Goal: Task Accomplishment & Management: Manage account settings

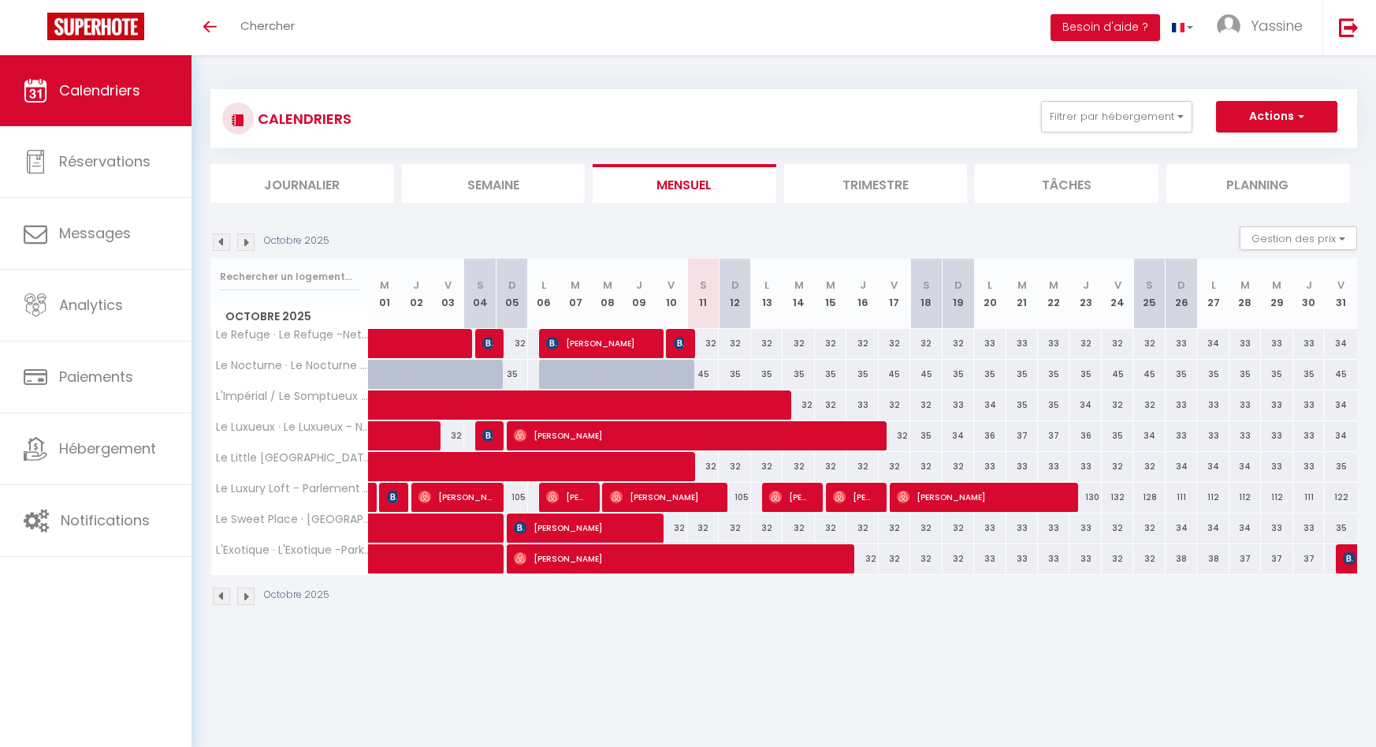
click at [250, 240] on img at bounding box center [245, 241] width 17 height 17
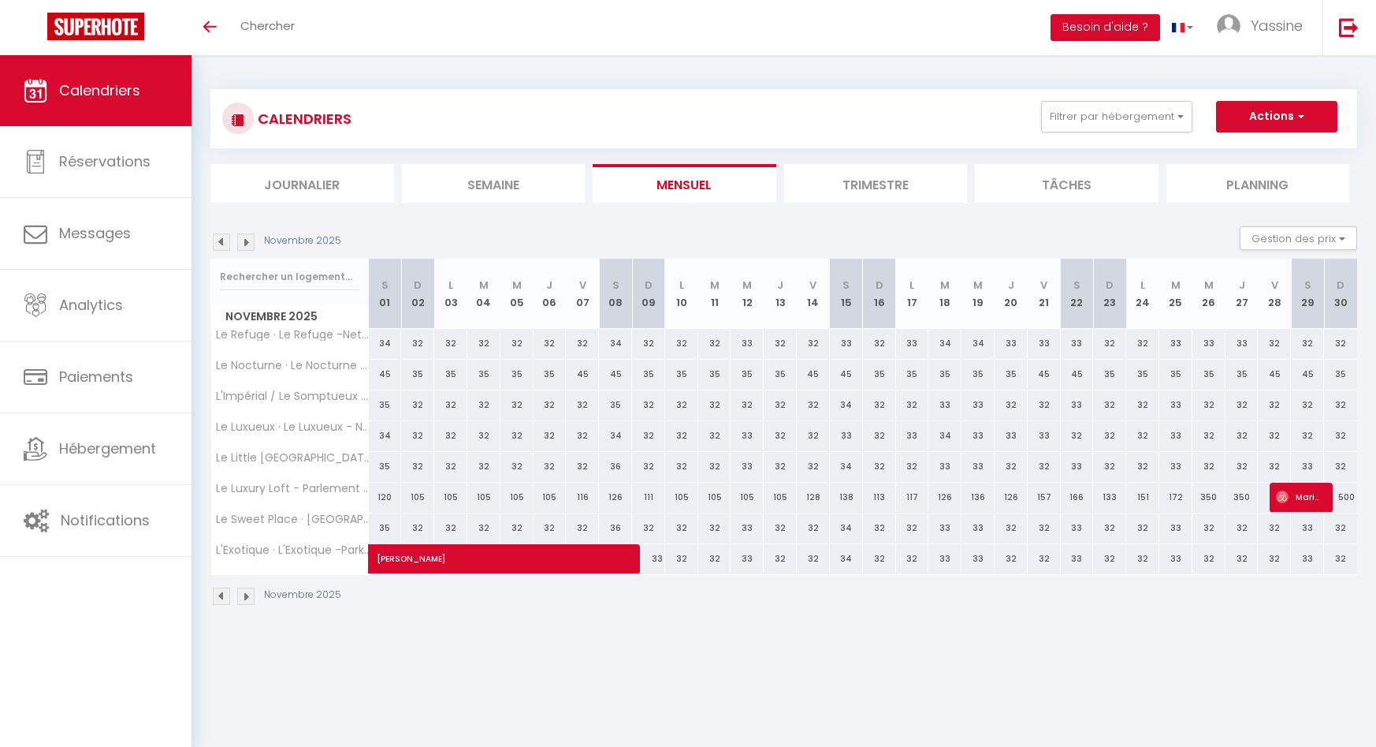
click at [254, 240] on img at bounding box center [245, 241] width 17 height 17
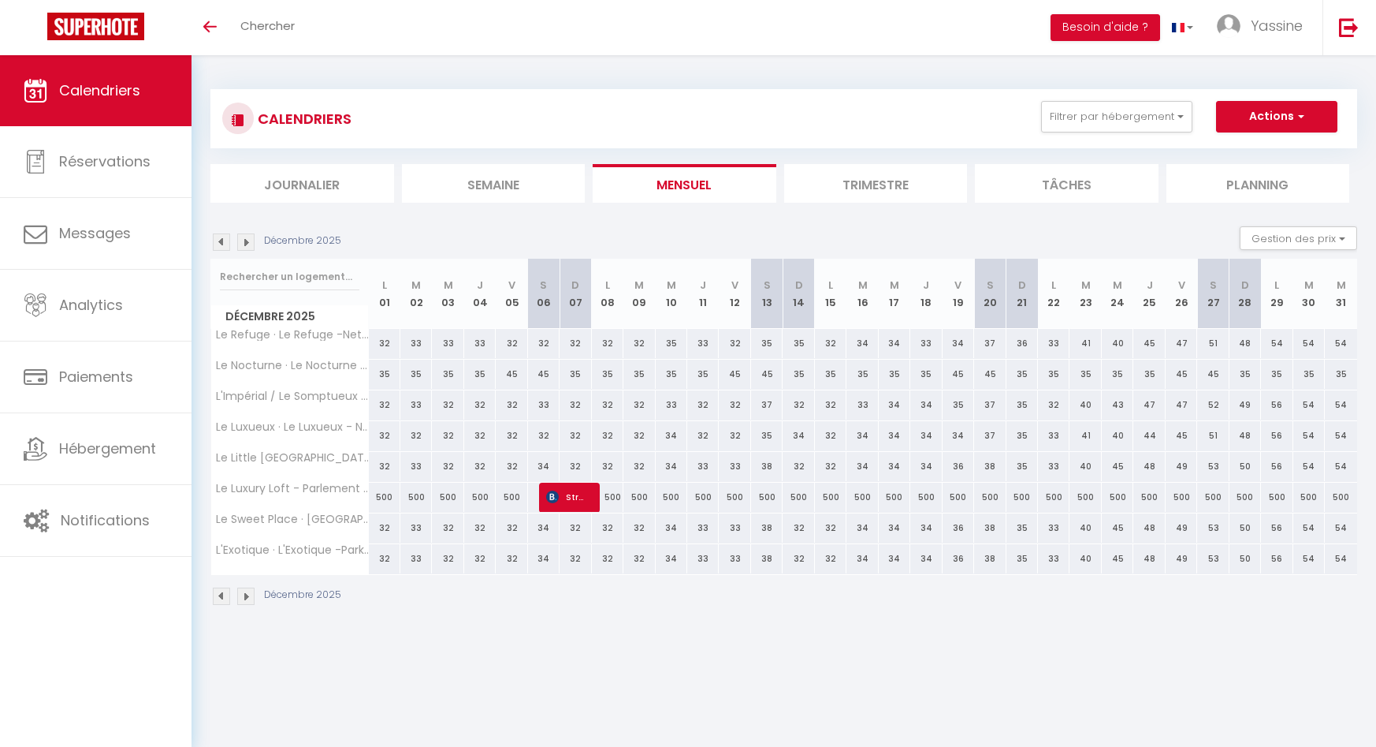
click at [218, 239] on img at bounding box center [221, 241] width 17 height 17
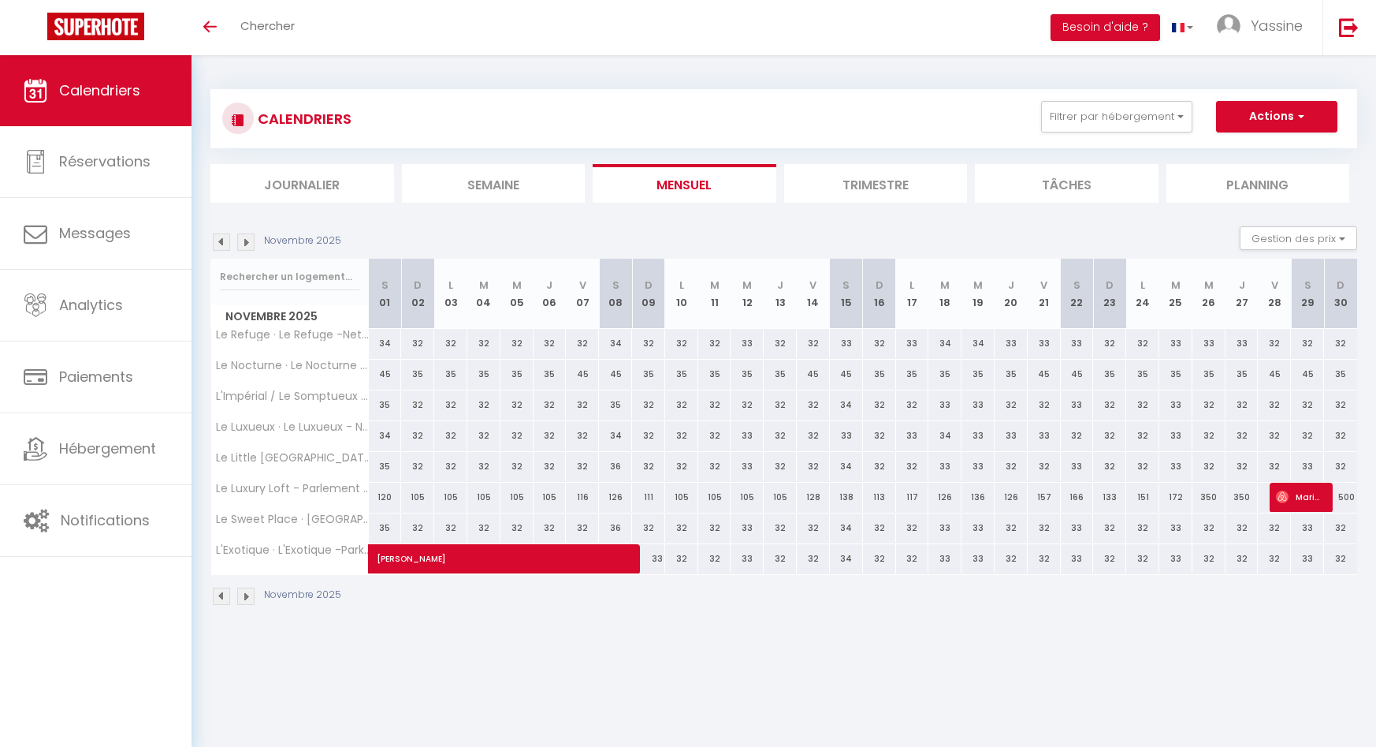
click at [219, 239] on img at bounding box center [221, 241] width 17 height 17
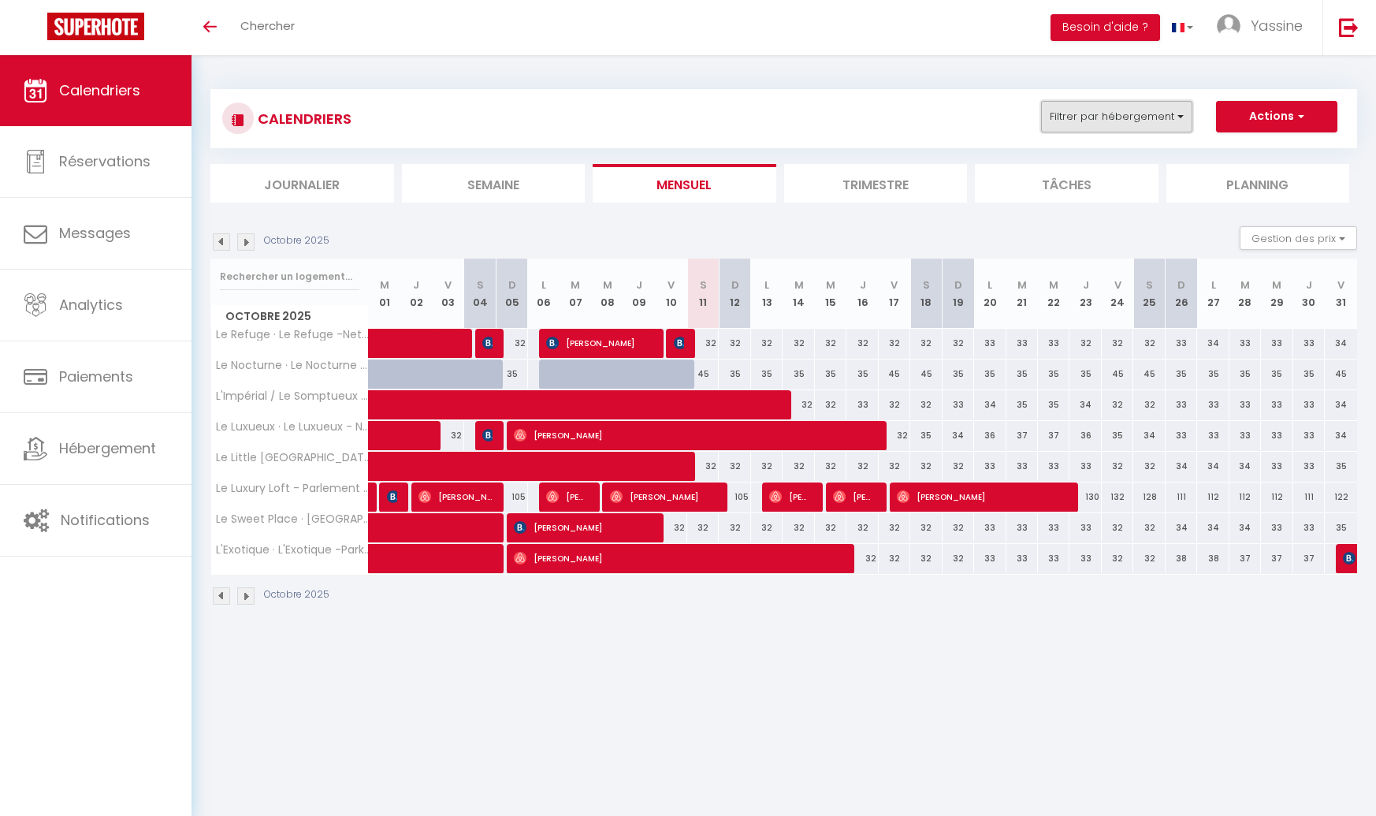
click at [1085, 114] on button "Filtrer par hébergement" at bounding box center [1116, 117] width 151 height 32
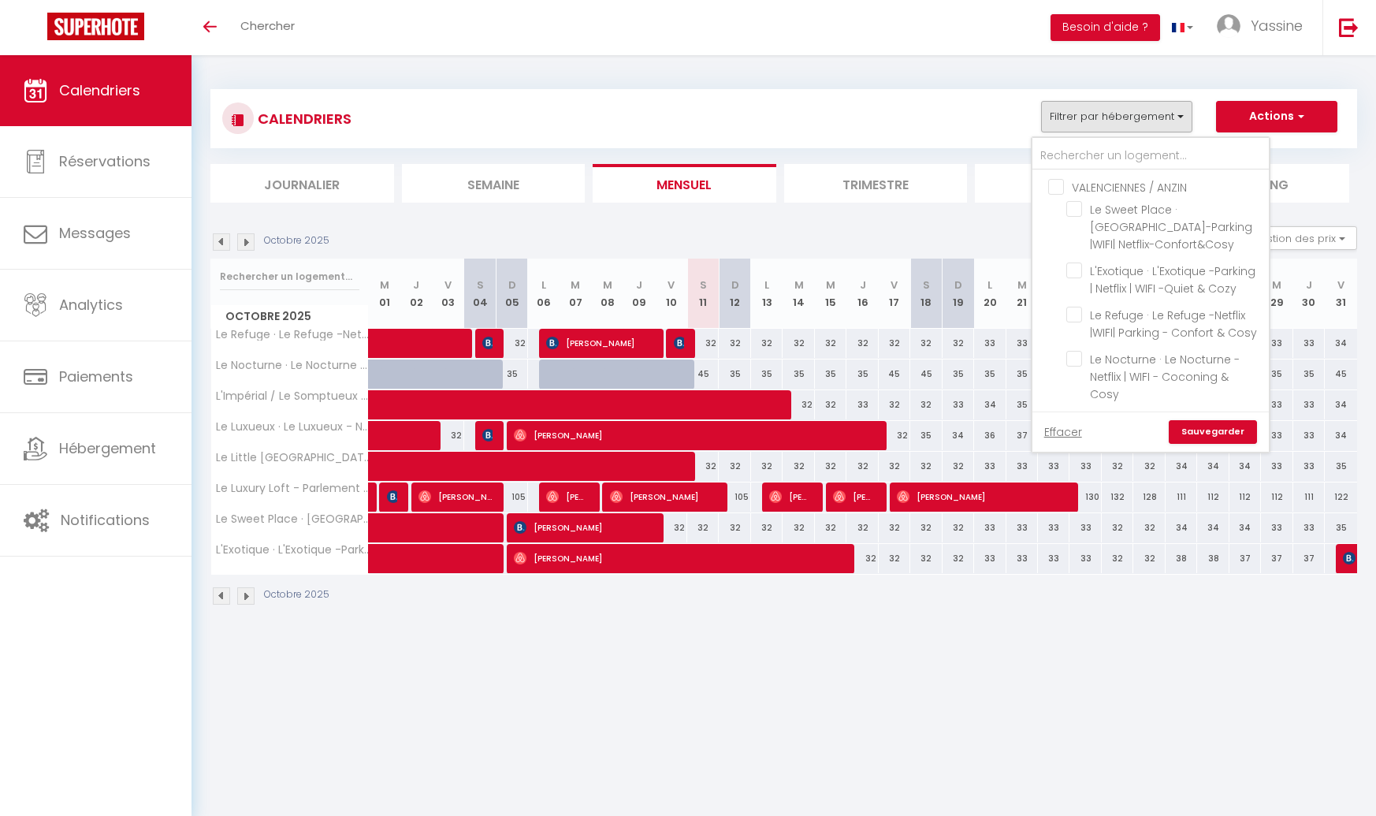
click at [1056, 181] on input "VALENCIENNES / ANZIN" at bounding box center [1166, 186] width 236 height 16
checkbox input "true"
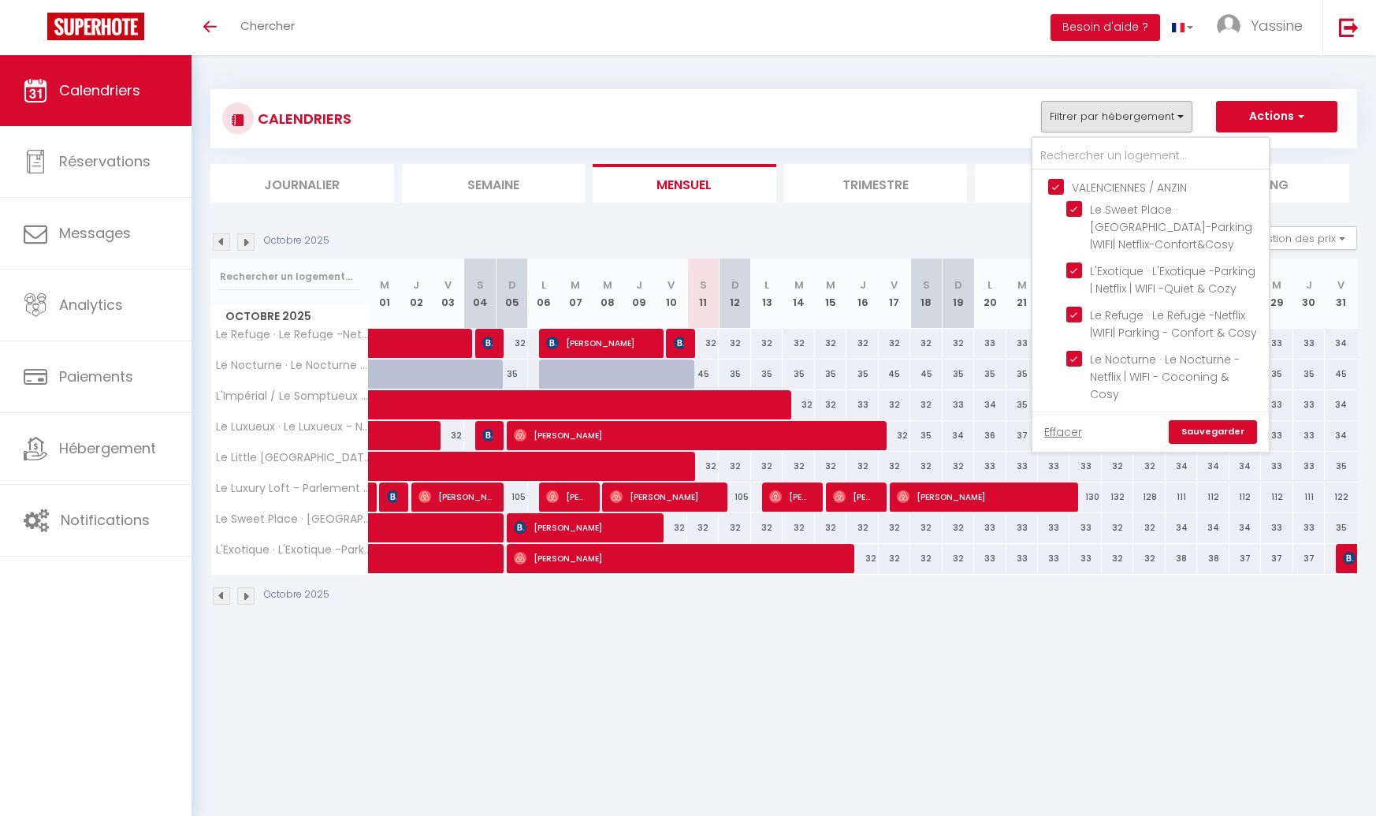
checkbox input "true"
checkbox input "false"
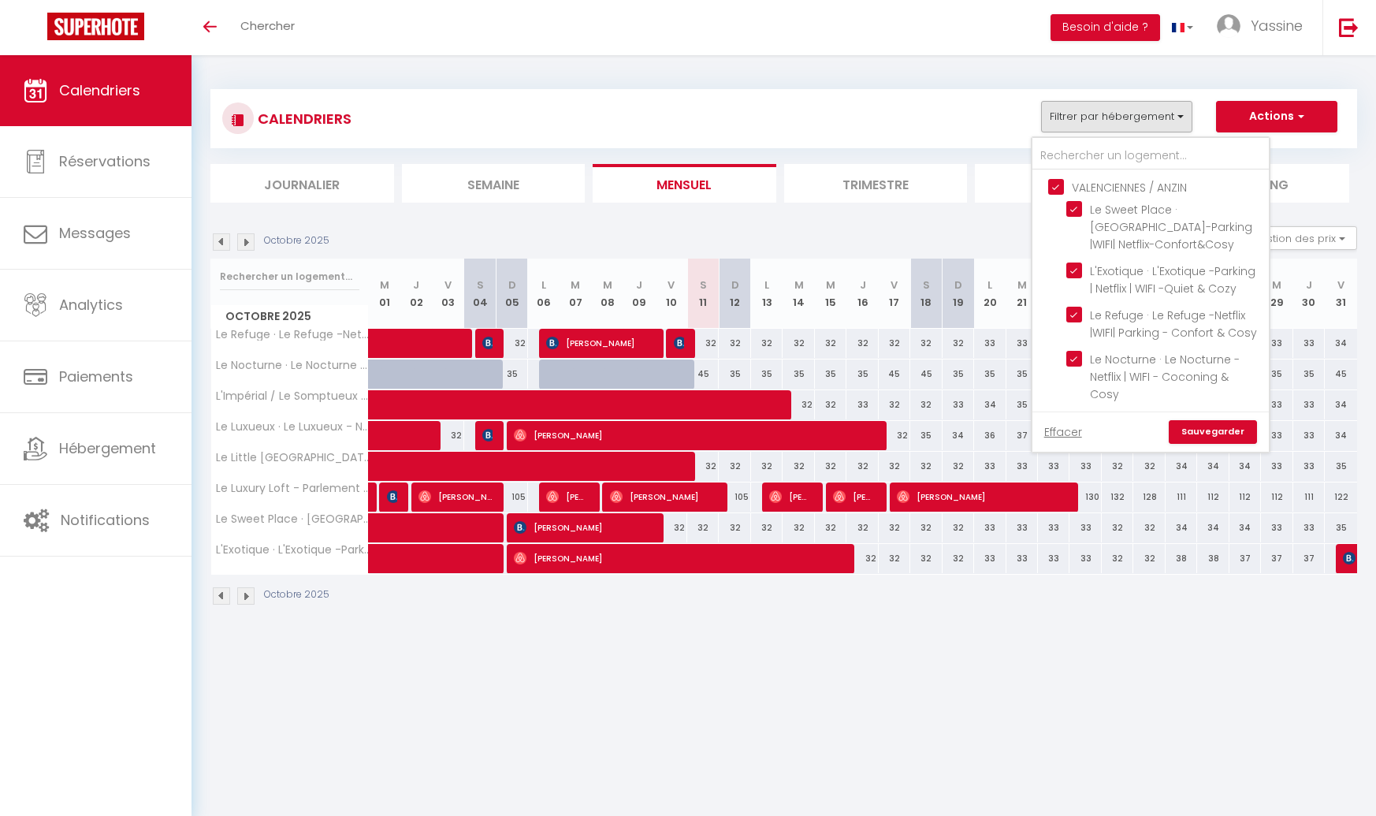
click at [1210, 426] on link "Sauvegarder" at bounding box center [1213, 432] width 88 height 24
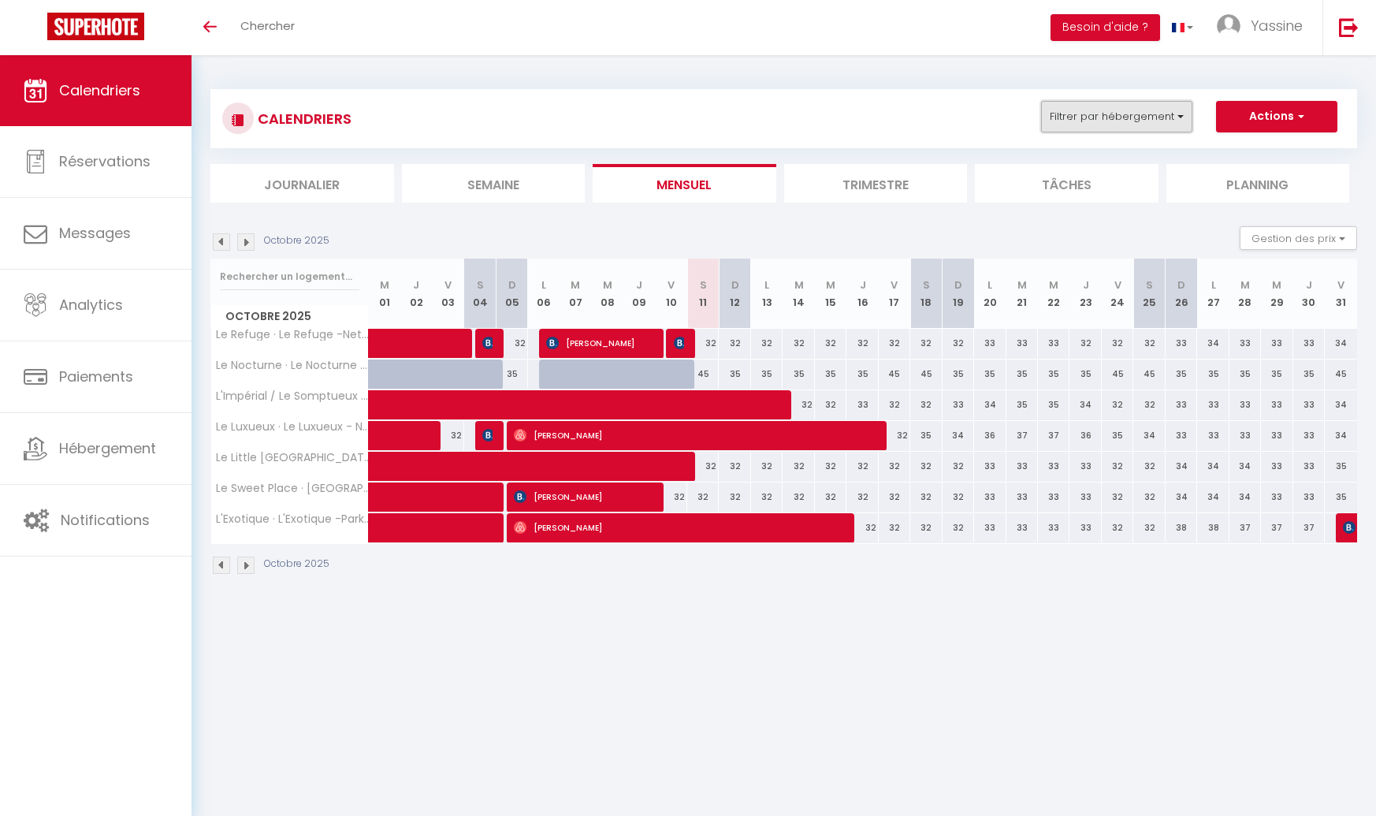
click at [1097, 123] on button "Filtrer par hébergement" at bounding box center [1116, 117] width 151 height 32
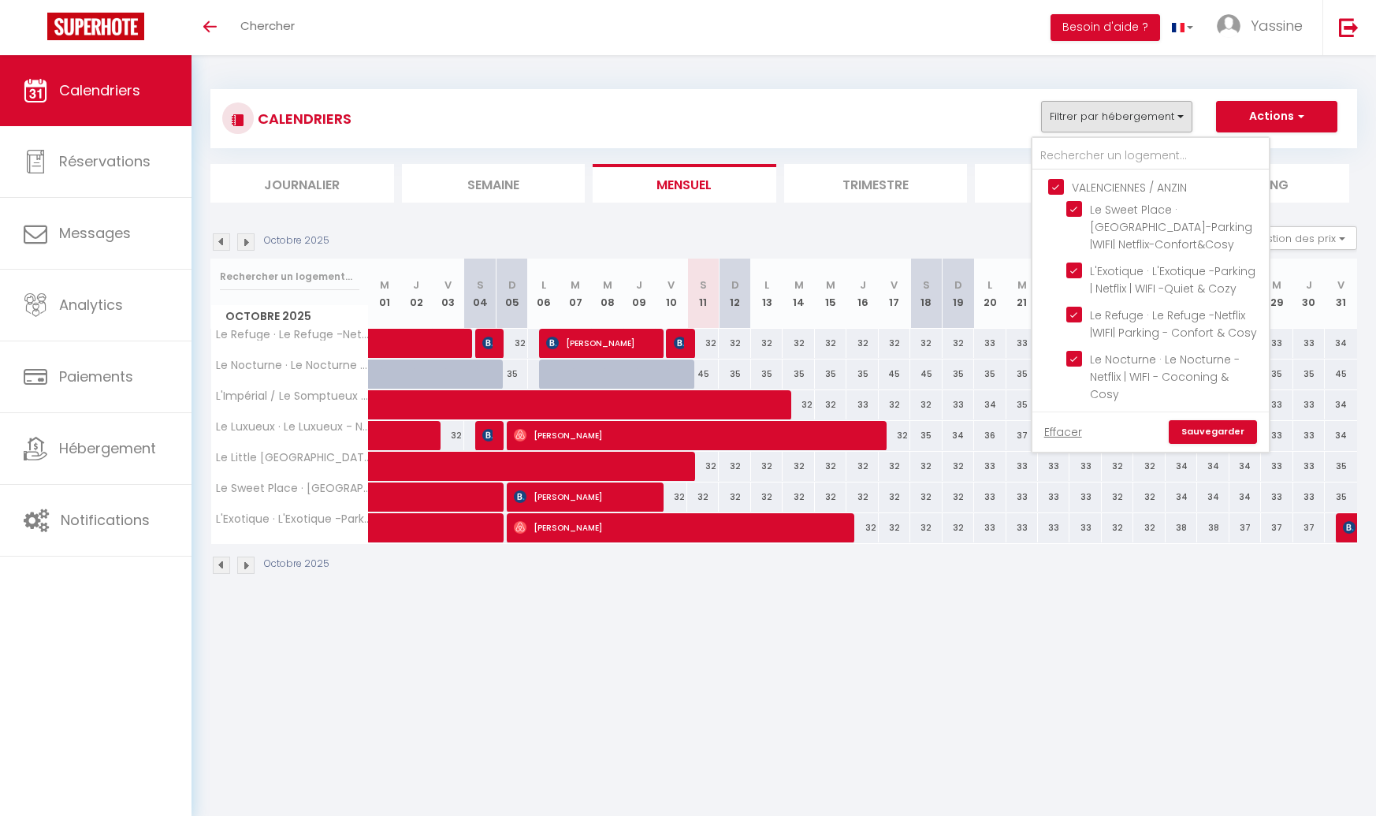
drag, startPoint x: 1059, startPoint y: 184, endPoint x: 1070, endPoint y: 197, distance: 16.3
click at [1059, 185] on input "VALENCIENNES / ANZIN" at bounding box center [1166, 186] width 236 height 16
checkbox input "false"
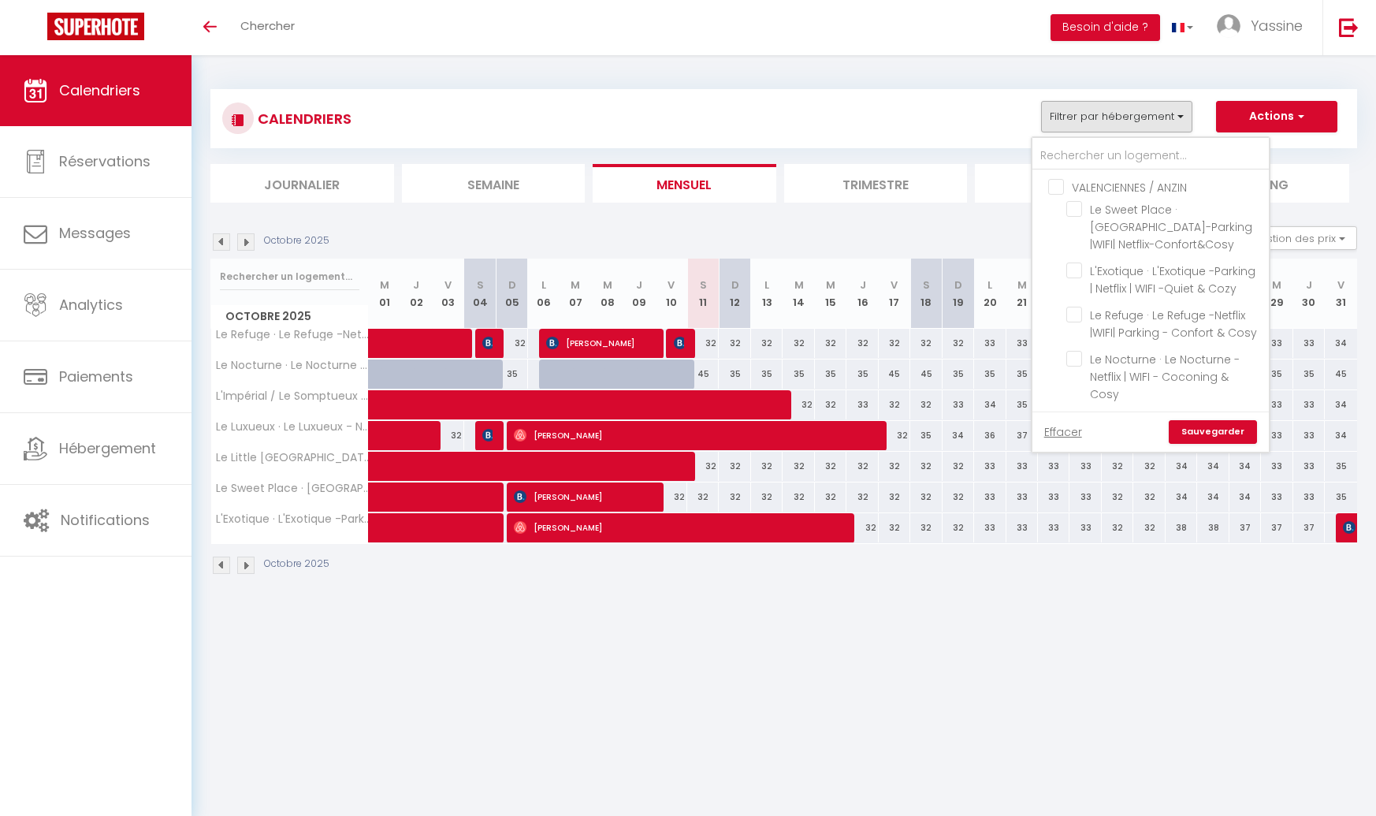
checkbox input "false"
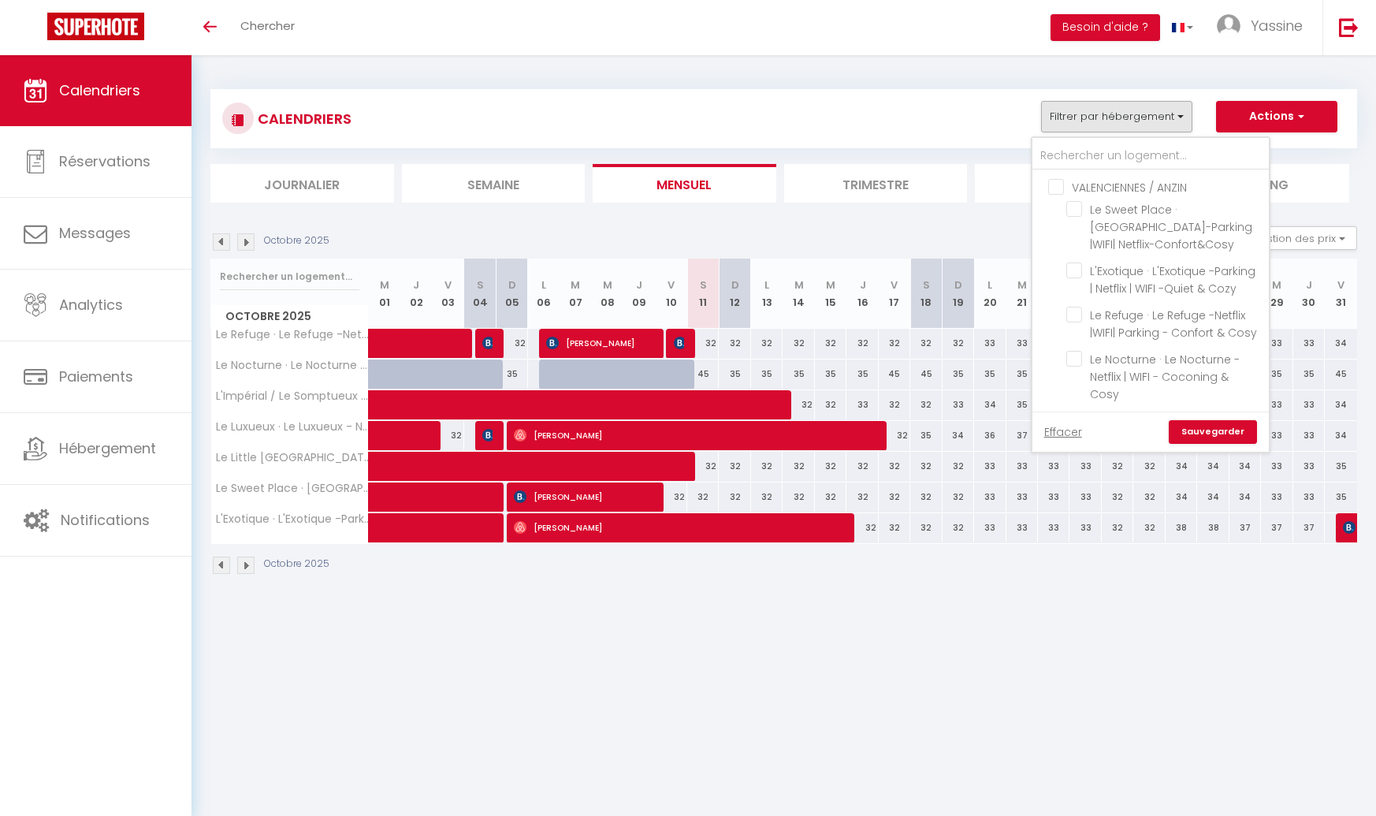
checkbox input "false"
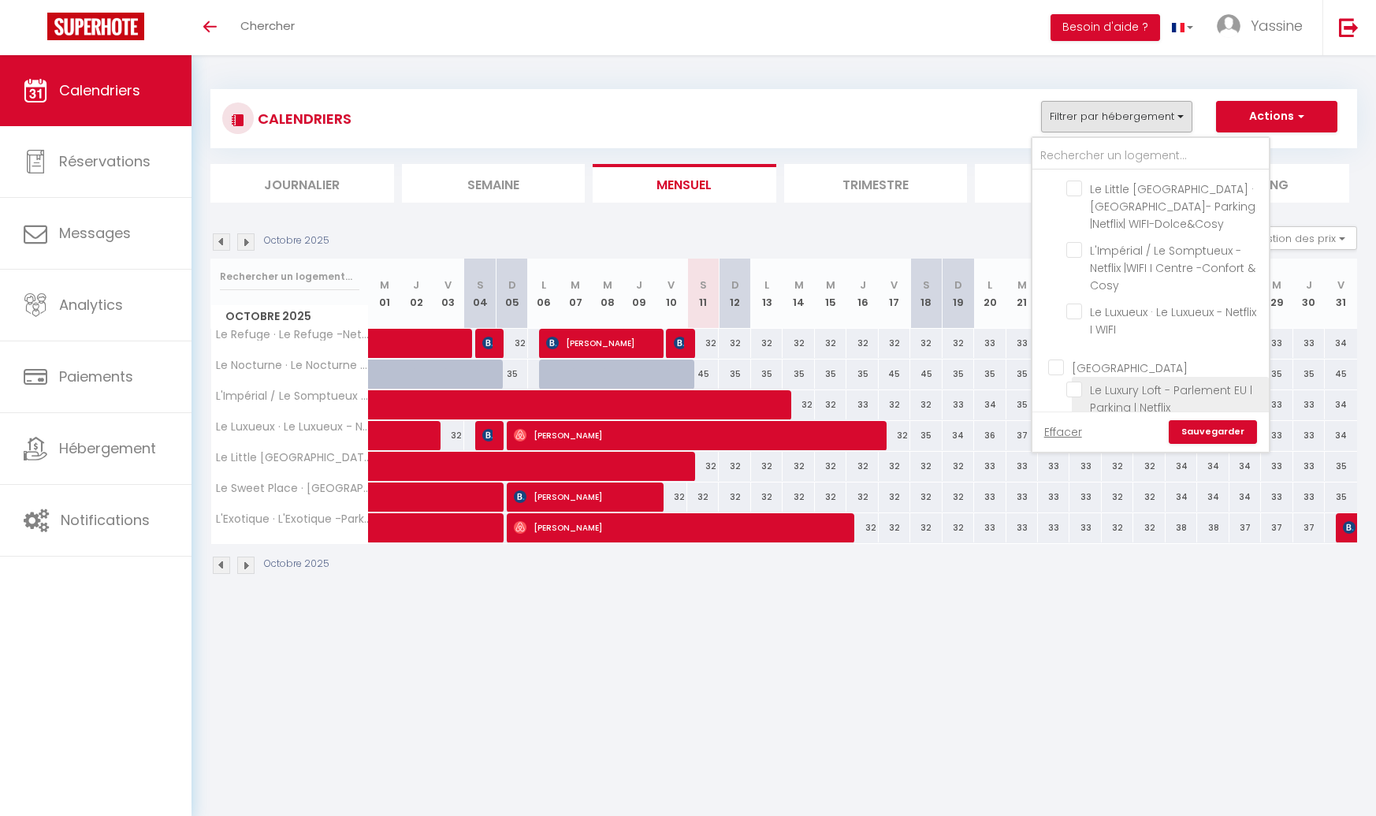
drag, startPoint x: 1056, startPoint y: 346, endPoint x: 1084, endPoint y: 374, distance: 39.0
click at [1056, 359] on input "[GEOGRAPHIC_DATA]" at bounding box center [1166, 367] width 236 height 16
checkbox input "true"
click at [1191, 426] on link "Sauvegarder" at bounding box center [1213, 432] width 88 height 24
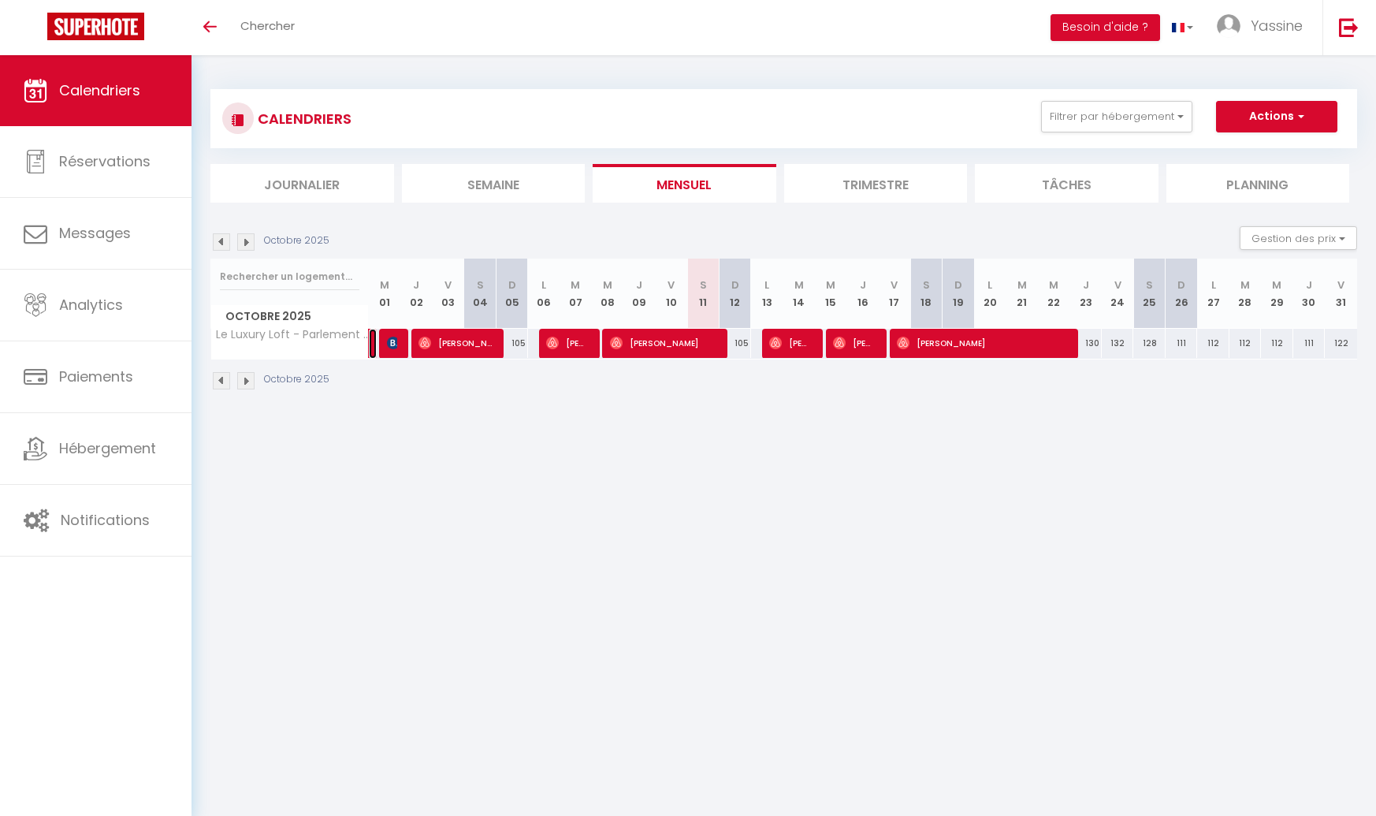
click at [371, 344] on link at bounding box center [373, 344] width 8 height 30
select select "OK"
select select "0"
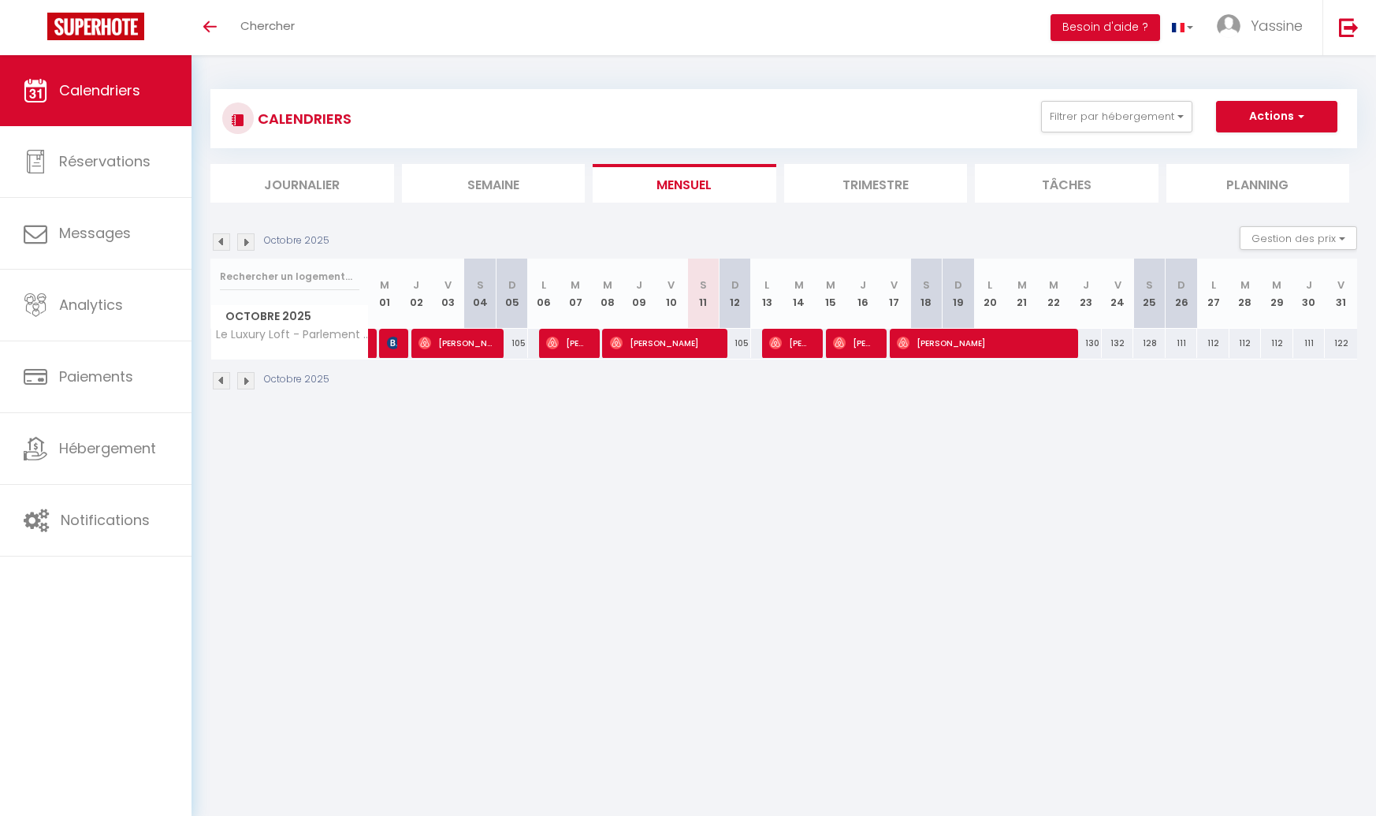
select select "0"
select select
click at [0, 0] on div at bounding box center [0, 0] width 0 height 0
click at [372, 345] on link at bounding box center [373, 344] width 8 height 30
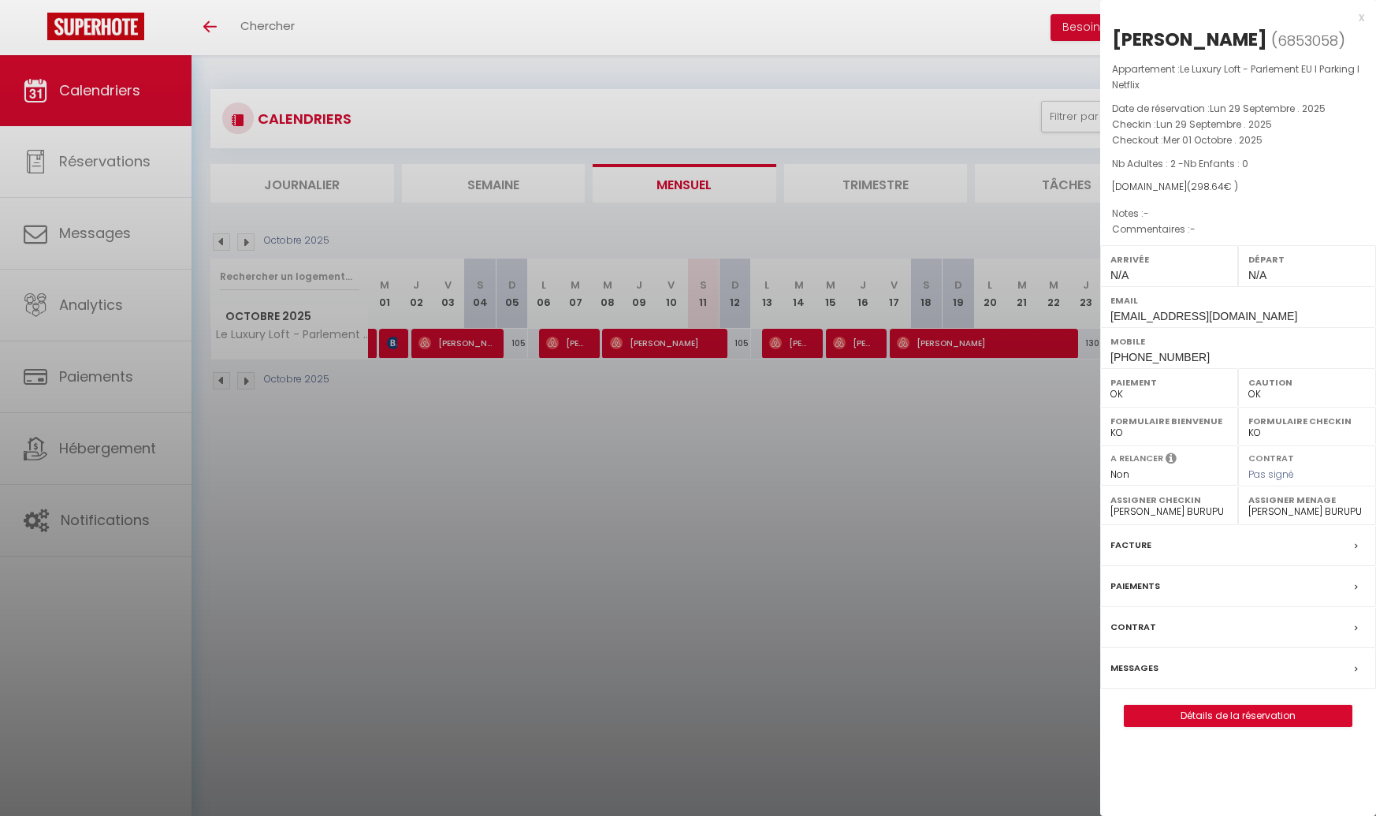
click at [372, 346] on div at bounding box center [688, 408] width 1376 height 816
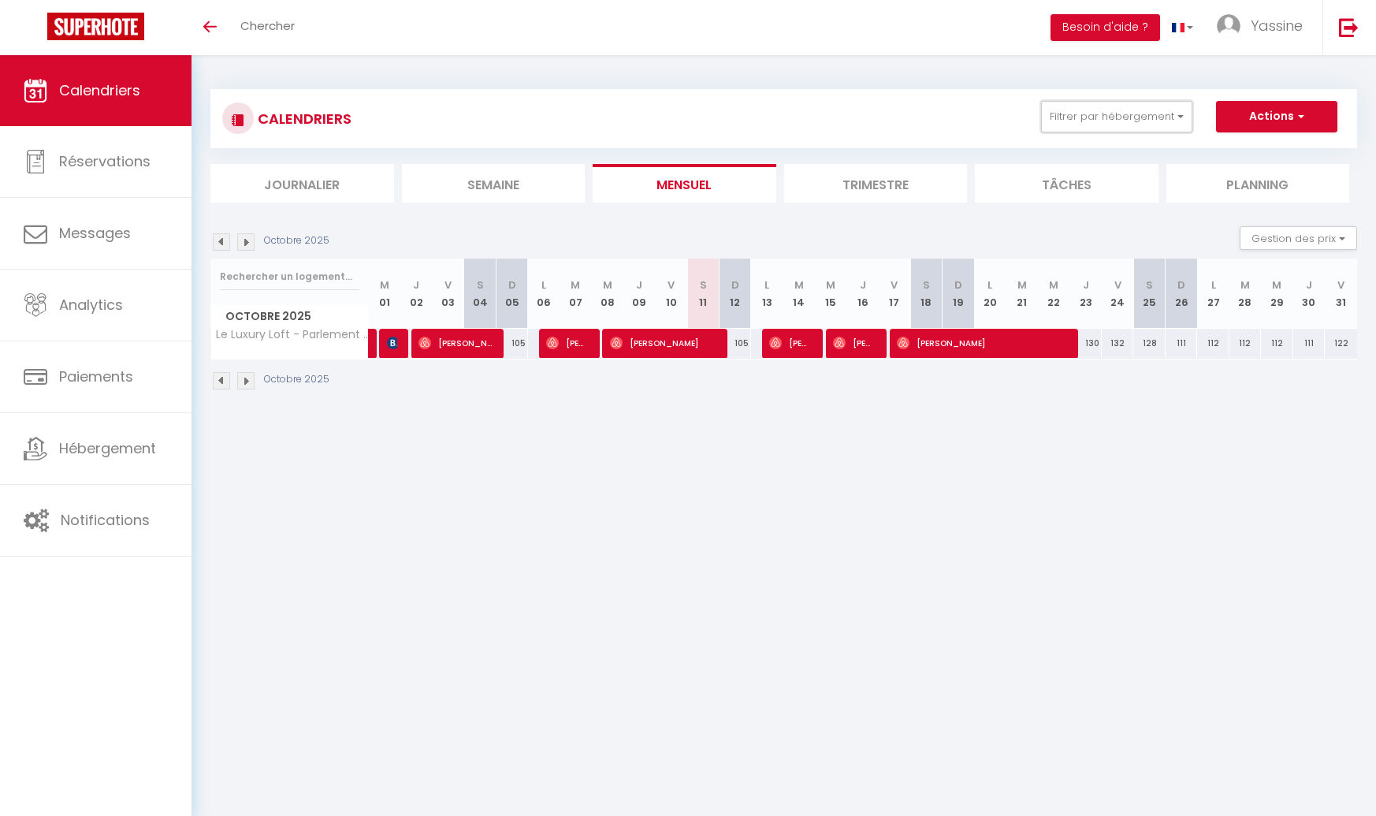
drag, startPoint x: 1077, startPoint y: 122, endPoint x: 1078, endPoint y: 151, distance: 28.4
click at [1077, 122] on button "Filtrer par hébergement" at bounding box center [1116, 117] width 151 height 32
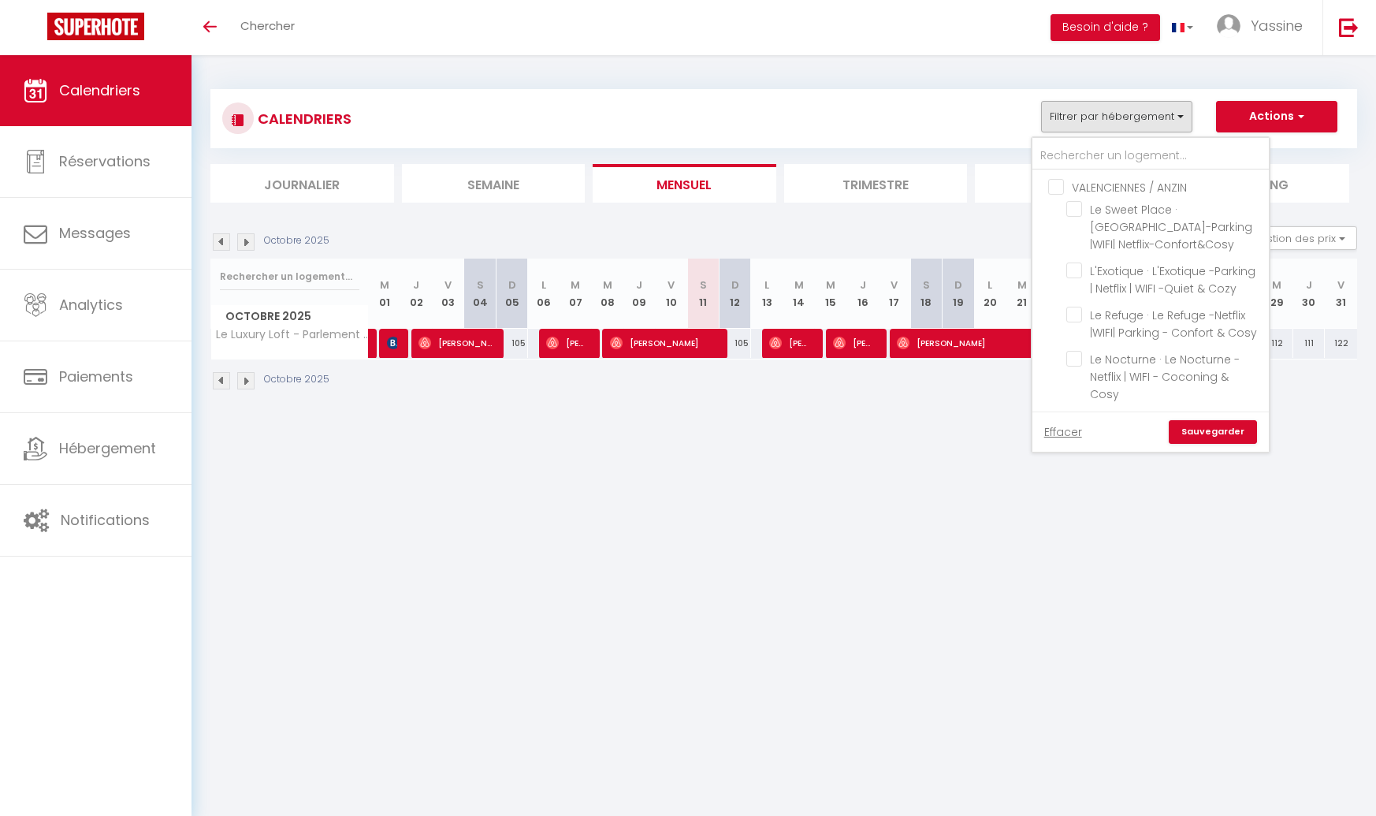
click at [1054, 184] on input "VALENCIENNES / ANZIN" at bounding box center [1166, 186] width 236 height 16
checkbox input "true"
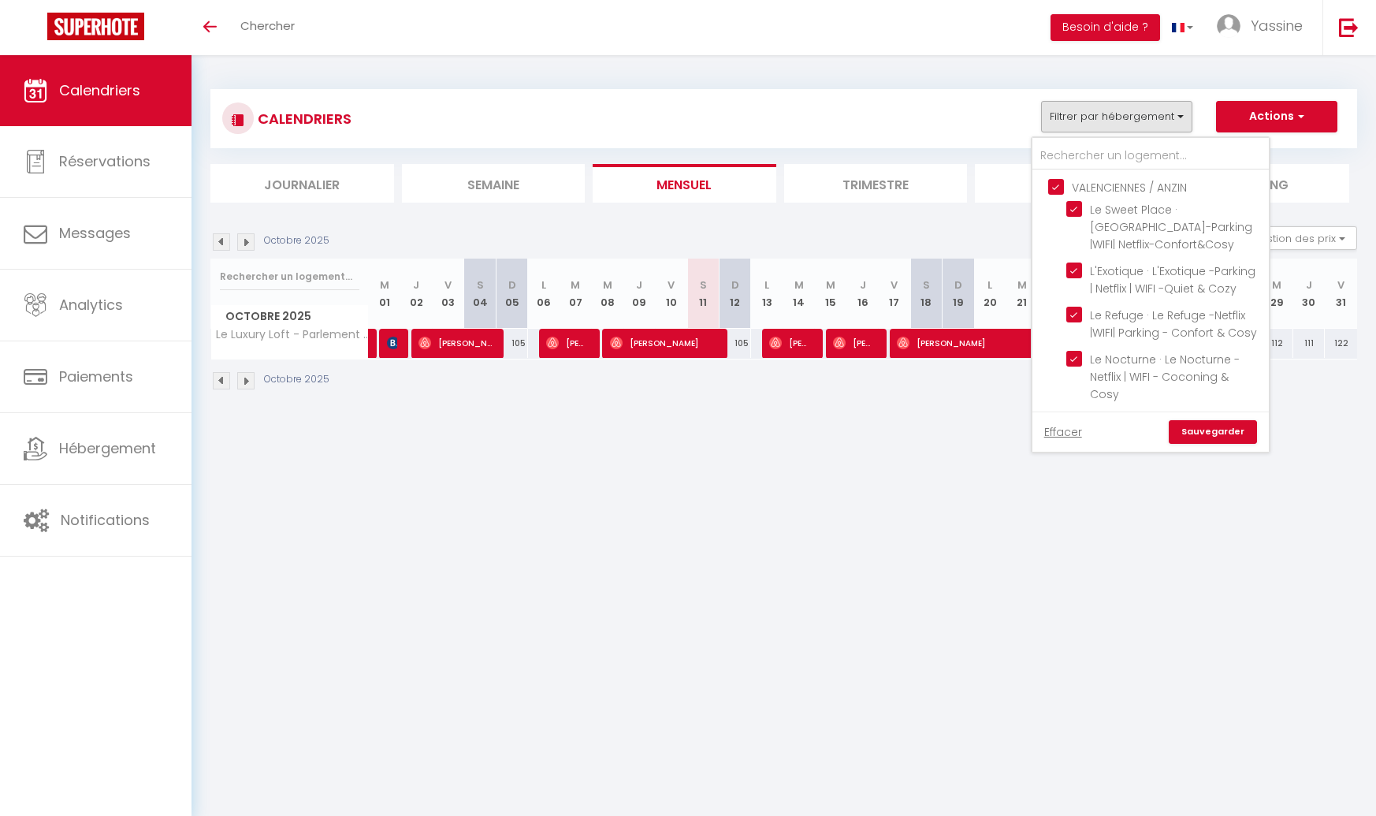
checkbox input "true"
click at [1201, 430] on link "Sauvegarder" at bounding box center [1213, 432] width 88 height 24
